Goal: Task Accomplishment & Management: Use online tool/utility

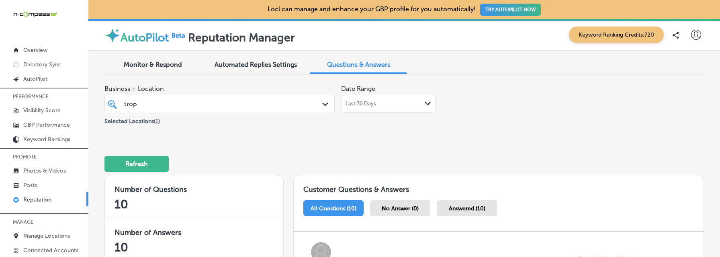
click at [153, 66] on span "Monitor & Respond" at bounding box center [153, 65] width 58 height 8
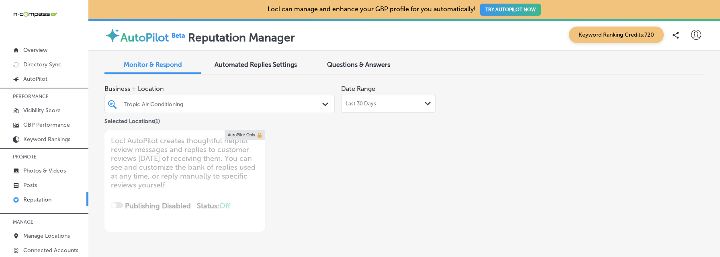
scroll to position [2, 0]
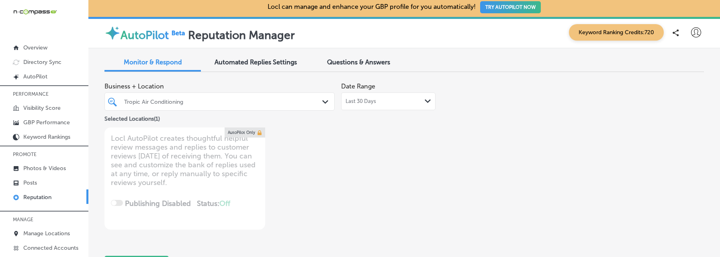
drag, startPoint x: 500, startPoint y: 256, endPoint x: 515, endPoint y: 369, distance: 113.9
click at [515, 254] on html "iconmonstr-menu-thin copy Created with Sketch. Overview Directory Sync Created …" at bounding box center [360, 126] width 720 height 257
click at [294, 100] on div "Tropic Air Conditioning" at bounding box center [223, 101] width 199 height 7
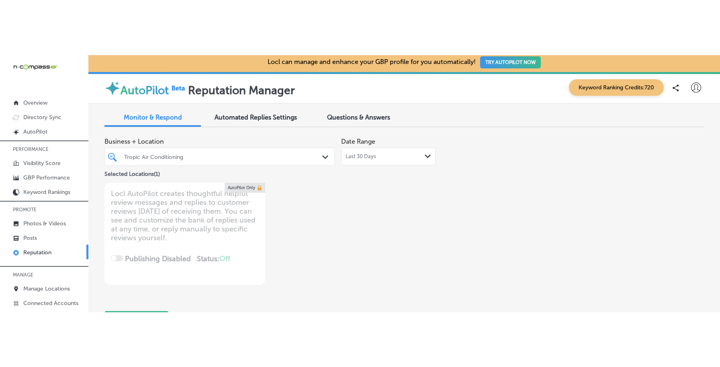
scroll to position [0, 0]
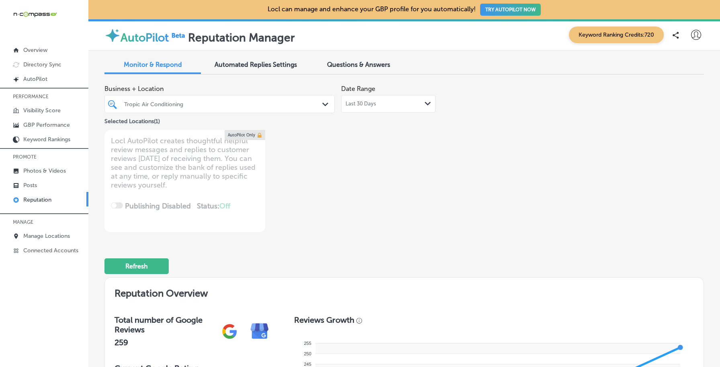
click at [263, 101] on div "Tropic Air Conditioning" at bounding box center [223, 103] width 199 height 7
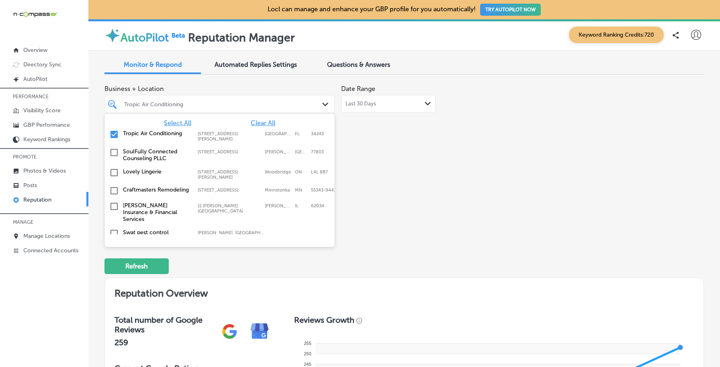
click at [149, 148] on label "SoulFully Connected Counseling PLLC" at bounding box center [156, 155] width 67 height 14
click at [122, 133] on div "SoulFully Connected Counseling PLLC [STREET_ADDRESS] [STREET_ADDRESS]" at bounding box center [220, 136] width 224 height 17
click at [117, 149] on input "checkbox" at bounding box center [114, 153] width 10 height 10
click at [117, 152] on input "checkbox" at bounding box center [114, 155] width 10 height 10
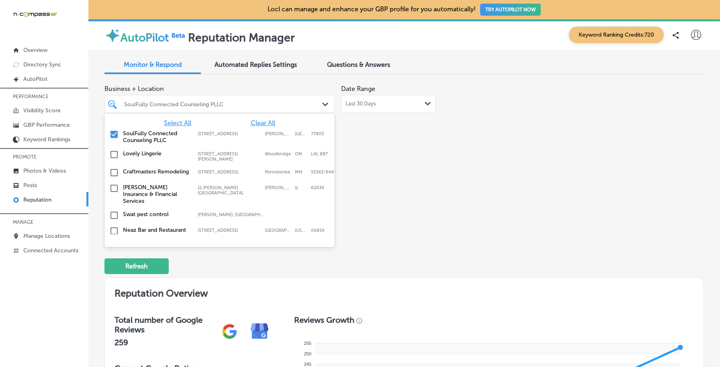
click at [405, 182] on div "Business + Location option [STREET_ADDRESS][PERSON_NAME]. option [STREET_ADDRES…" at bounding box center [285, 156] width 360 height 151
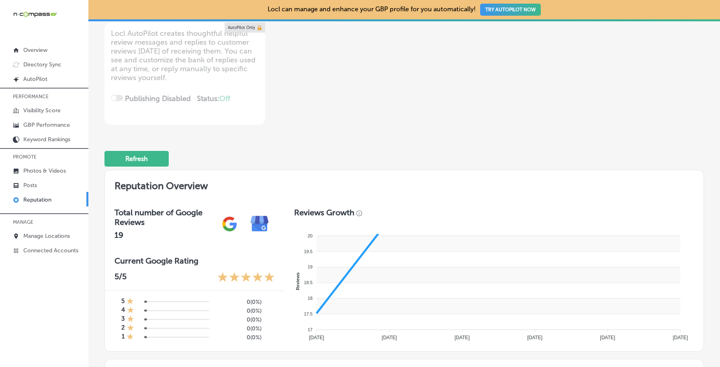
scroll to position [308, 0]
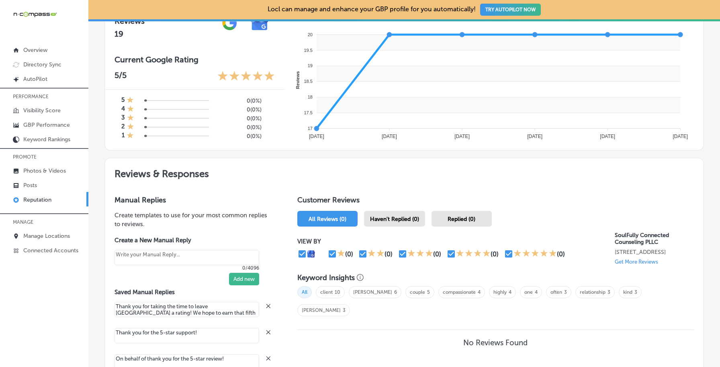
click at [635, 256] on p "Get More Reviews" at bounding box center [636, 261] width 43 height 6
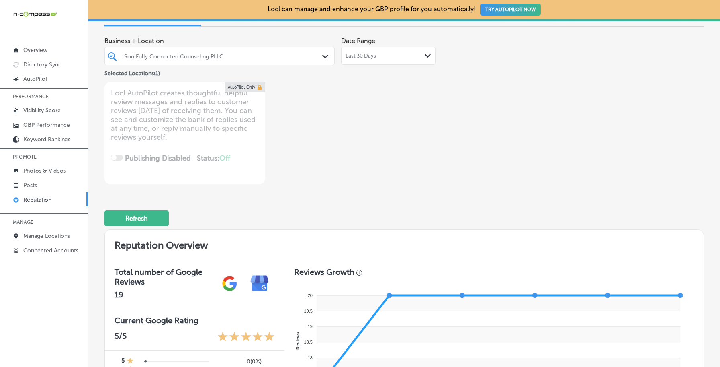
scroll to position [0, 0]
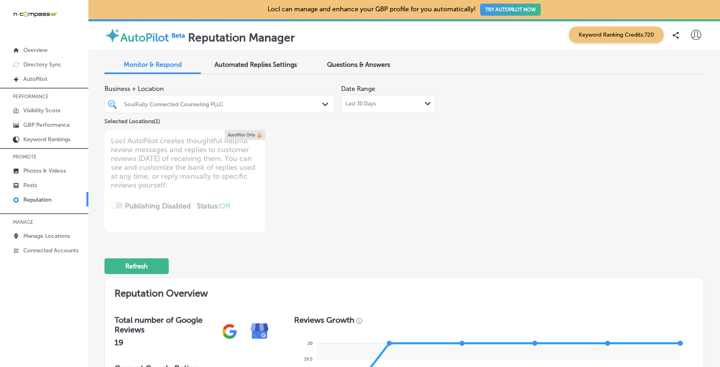
click at [336, 74] on div "Monitor & Respond Automated Replies Settings Questions & Answers" at bounding box center [405, 66] width 600 height 18
click at [343, 69] on div "Questions & Answers" at bounding box center [358, 65] width 96 height 17
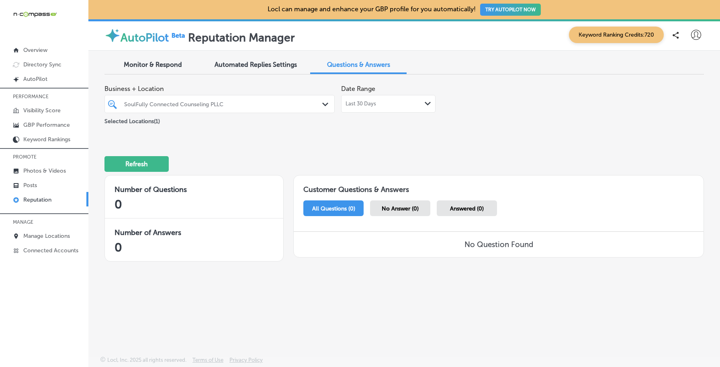
click at [157, 66] on span "Monitor & Respond" at bounding box center [153, 65] width 58 height 8
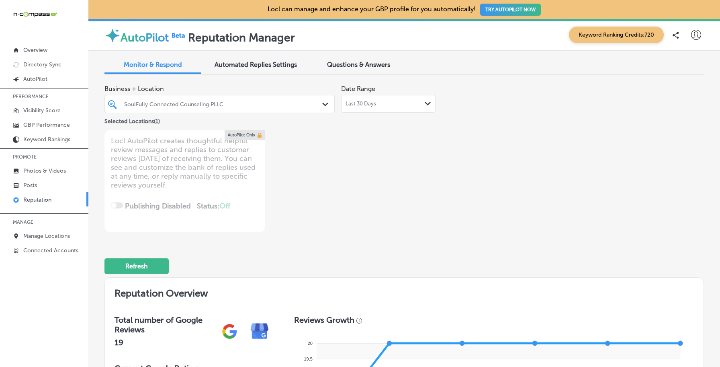
click at [295, 106] on div "SoulFully Connected Counseling PLLC" at bounding box center [223, 103] width 199 height 7
click at [343, 71] on div "Questions & Answers" at bounding box center [358, 65] width 96 height 17
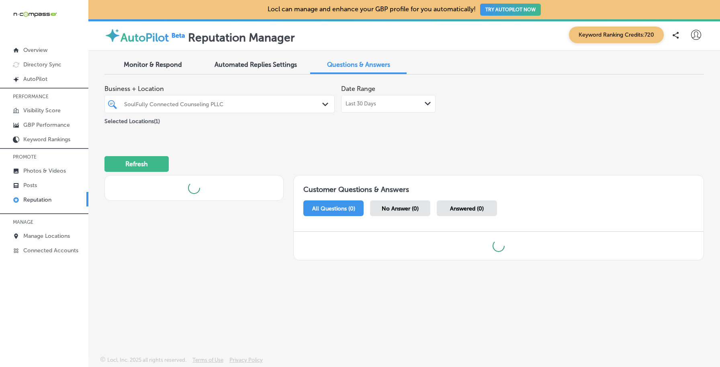
click at [297, 102] on div "SoulFully Connected Counseling PLLC" at bounding box center [223, 103] width 199 height 7
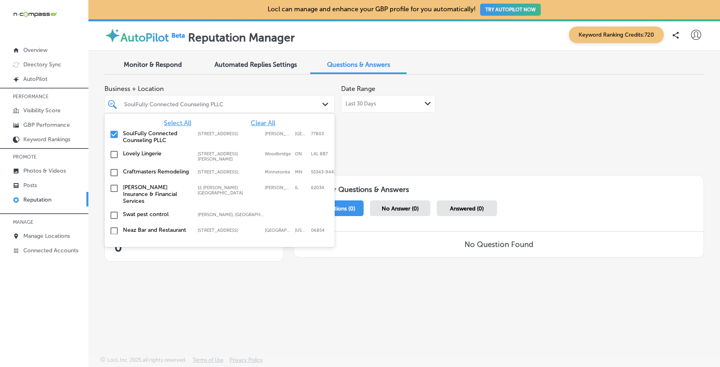
click at [146, 149] on div "Lovely Lingerie [STREET_ADDRESS][GEOGRAPHIC_DATA][PERSON_NAME][STREET_ADDRESS][…" at bounding box center [220, 155] width 224 height 15
click at [406, 130] on div "Business + Location [STREET_ADDRESS][PERSON_NAME]. [STREET_ADDRESS]. 346 result…" at bounding box center [405, 175] width 600 height 188
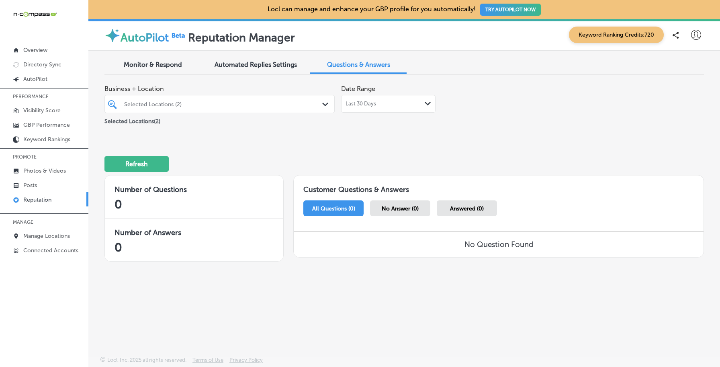
click at [369, 102] on span "Last 30 Days" at bounding box center [361, 103] width 31 height 6
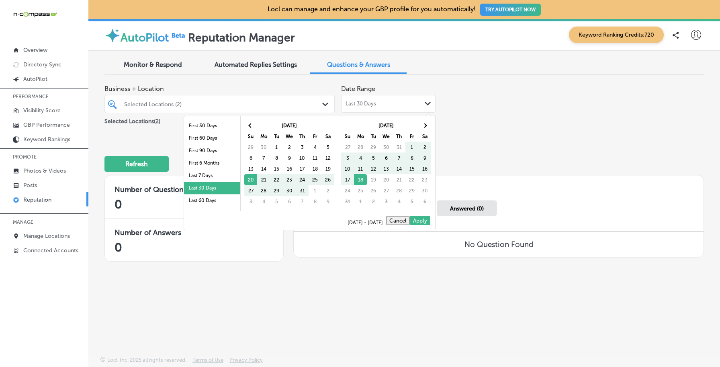
scroll to position [47, 0]
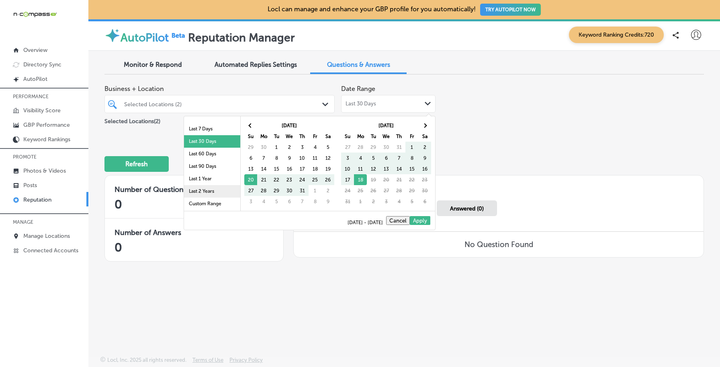
click at [216, 189] on li "Last 2 Years" at bounding box center [212, 191] width 56 height 12
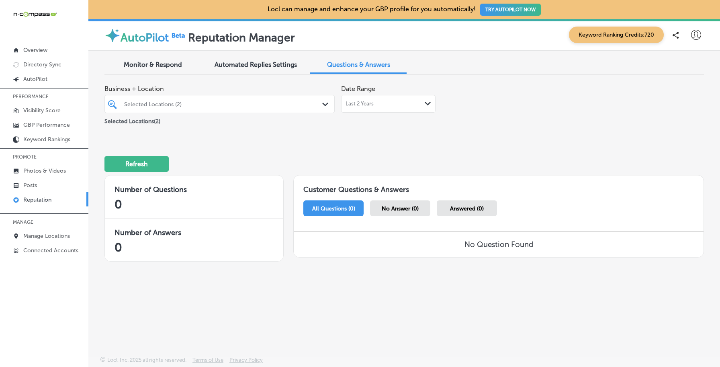
click at [297, 100] on div "Selected Locations (2)" at bounding box center [219, 104] width 199 height 12
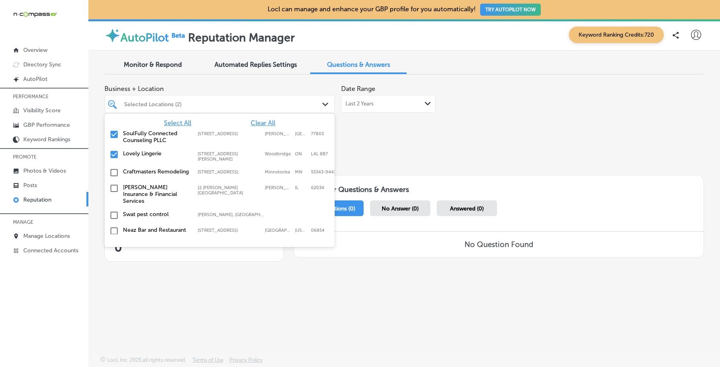
click at [174, 168] on label "Craftmasters Remodeling" at bounding box center [156, 171] width 67 height 7
click at [372, 145] on div "Refresh" at bounding box center [405, 160] width 600 height 42
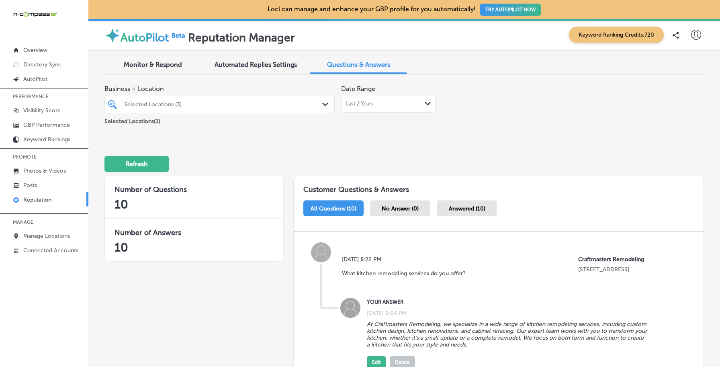
click at [168, 69] on div "Monitor & Respond" at bounding box center [153, 65] width 96 height 17
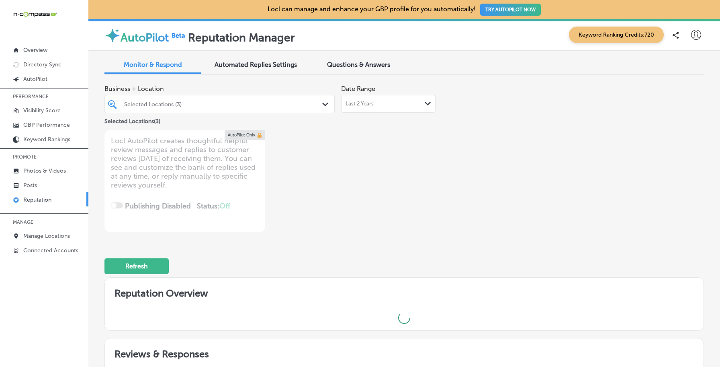
click at [190, 105] on div "Selected Locations (3)" at bounding box center [223, 103] width 199 height 7
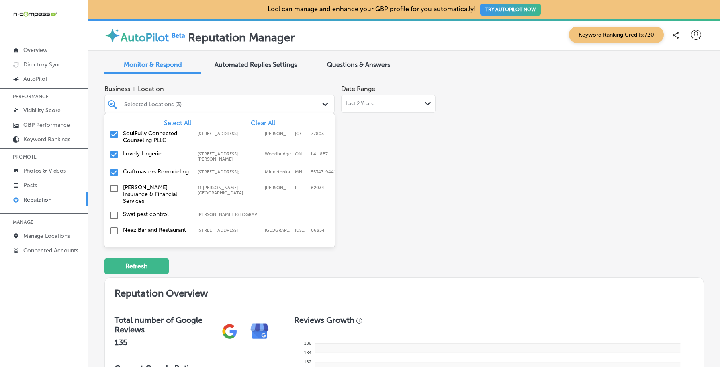
click at [164, 150] on label "Lovely Lingerie" at bounding box center [156, 153] width 67 height 7
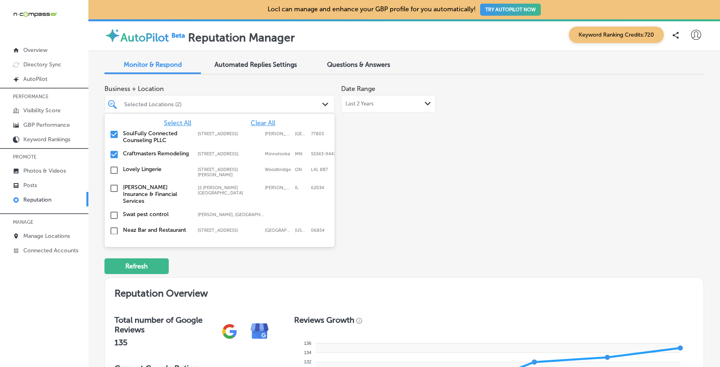
click at [166, 132] on label "SoulFully Connected Counseling PLLC" at bounding box center [156, 137] width 67 height 14
click at [366, 163] on div "Business + Location option [STREET_ADDRESS] option [STREET_ADDRESS]. 346 result…" at bounding box center [285, 156] width 360 height 151
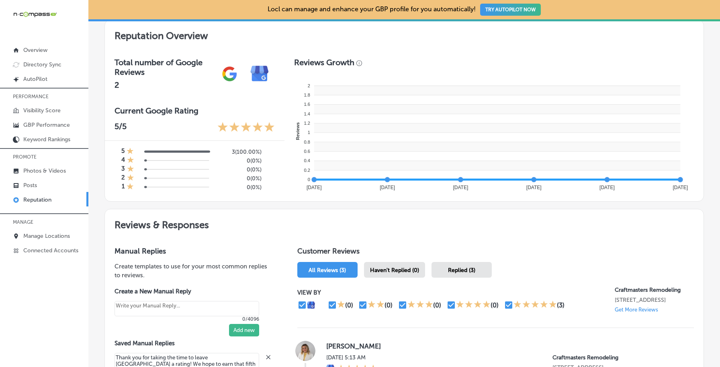
scroll to position [322, 0]
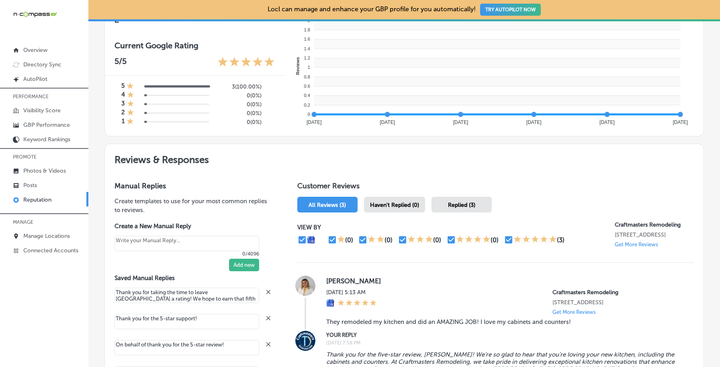
click at [620, 247] on p "Get More Reviews" at bounding box center [636, 244] width 43 height 6
type textarea "x"
